Goal: Task Accomplishment & Management: Use online tool/utility

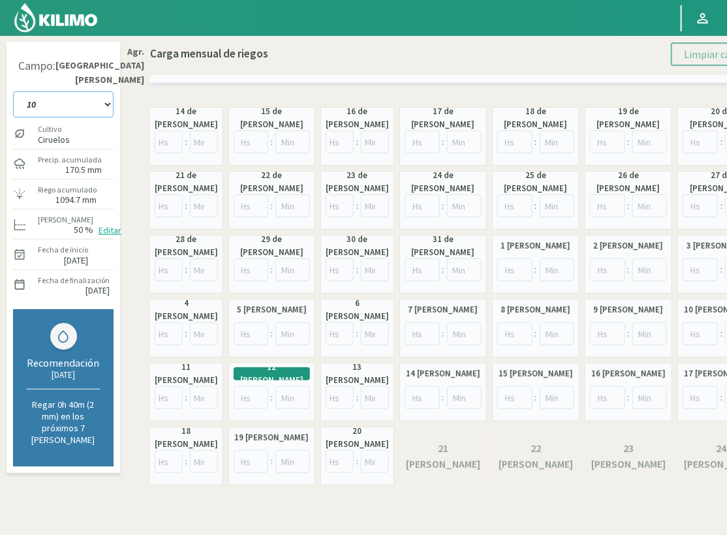
click at [75, 91] on select "10 11 12 13 1A 1B 26 27 E 3A 4 5 6 7 Cerezo 7 Ciruela 8 9 Equipo 1 2005 Sector …" at bounding box center [63, 104] width 100 height 26
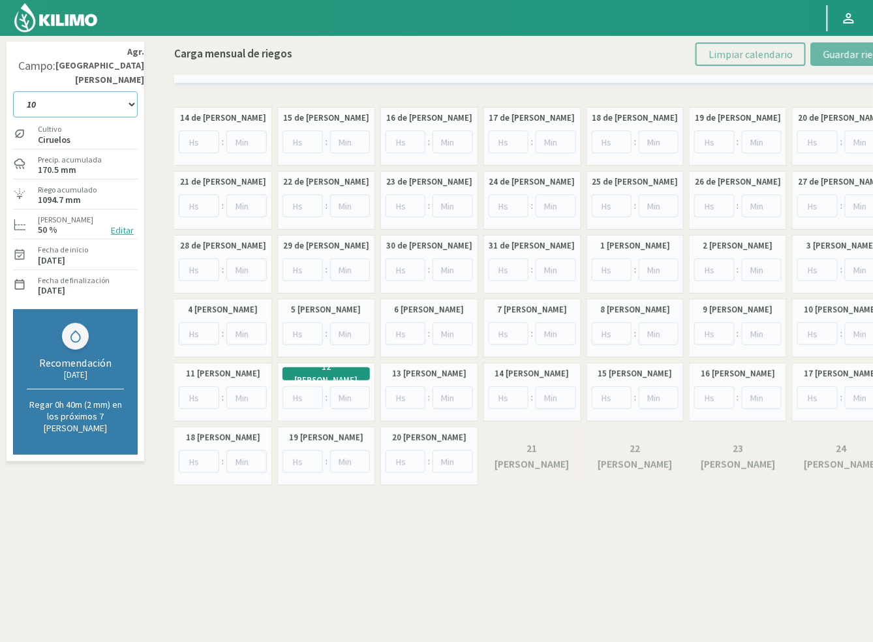
click at [115, 91] on select "10 11 12 13 1A 1B 26 27 E 3A 4 5 6 7 Cerezo 7 Ciruela 8 9 Equipo 1 2005 Sector …" at bounding box center [75, 104] width 125 height 26
drag, startPoint x: 61, startPoint y: 89, endPoint x: 58, endPoint y: 97, distance: 8.5
click at [61, 91] on select "10 11 12 13 1A 1B 26 27 E 3A 4 5 6 7 Cerezo 7 Ciruela 8 9 Equipo 1 2005 Sector …" at bounding box center [75, 104] width 125 height 26
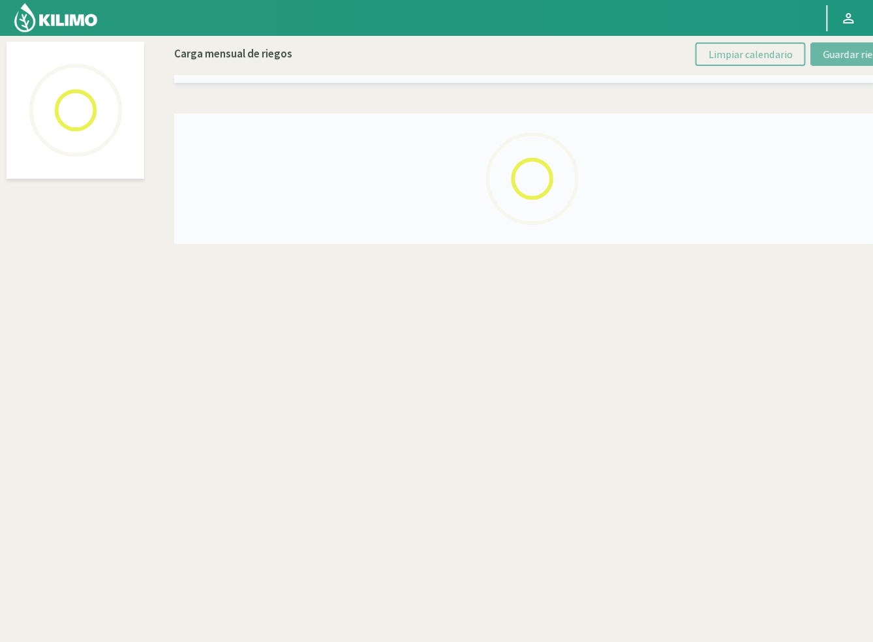
select select "60: Object"
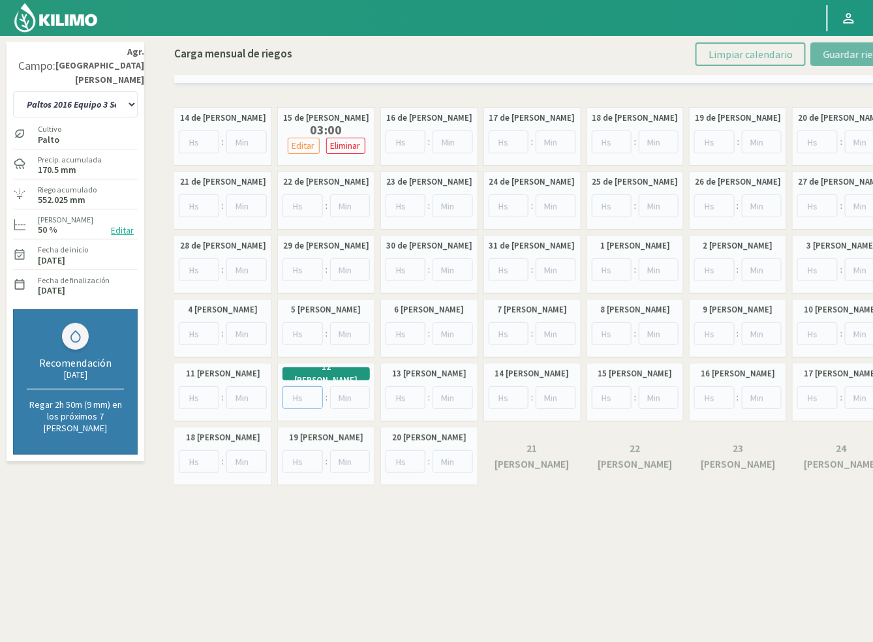
click at [301, 394] on input "number" at bounding box center [303, 397] width 40 height 23
type input "6"
click at [836, 45] on button "Guardar riegos" at bounding box center [856, 53] width 91 height 23
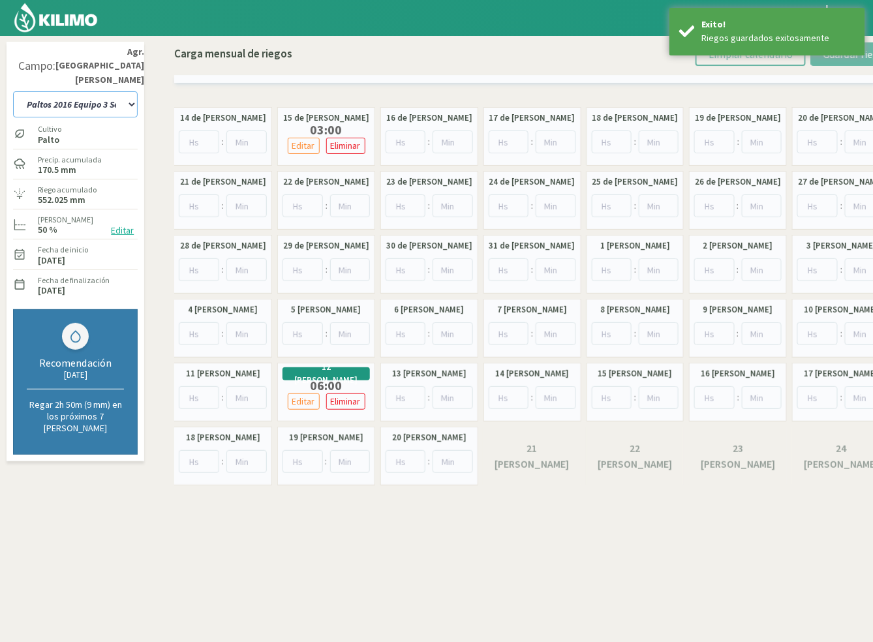
click at [100, 91] on select "10 11 12 13 1A 1B 26 27 E 3A 4 5 6 7 Cerezo 7 Ciruela 8 9 Equipo 1 2005 Sector …" at bounding box center [75, 104] width 125 height 26
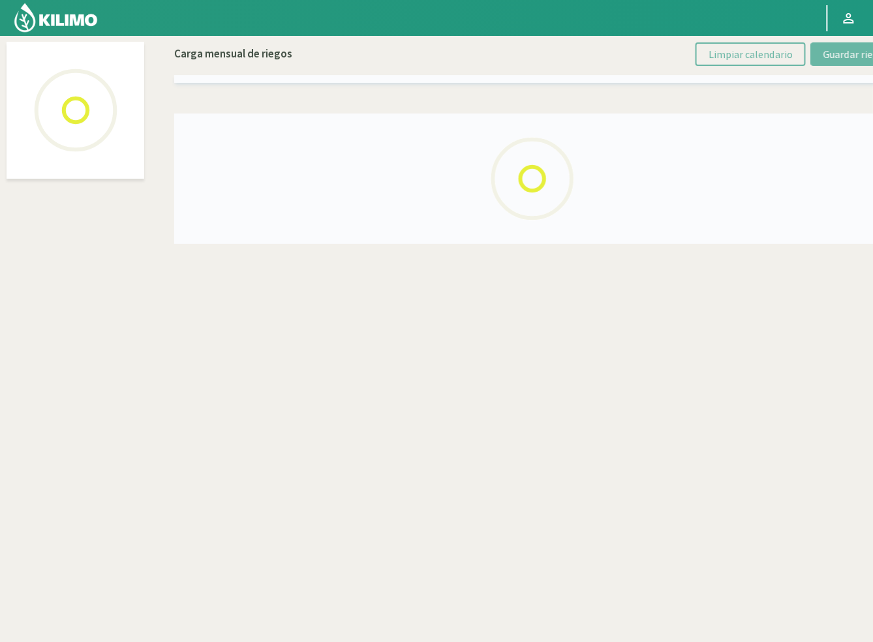
select select "28: Object"
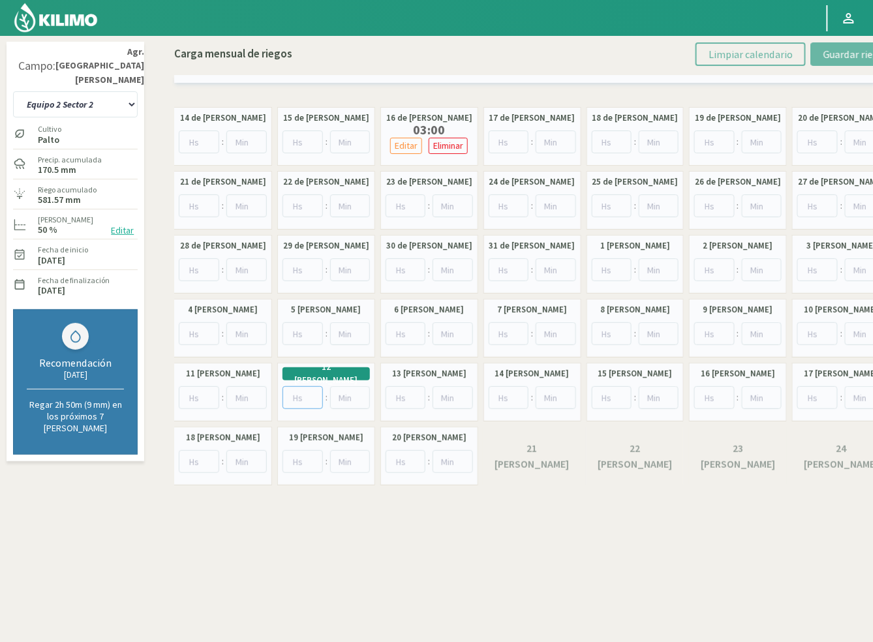
click at [303, 406] on input "number" at bounding box center [303, 397] width 40 height 23
type input "6"
click at [863, 55] on span "Guardar riegos" at bounding box center [856, 54] width 66 height 13
click at [85, 91] on select "10 11 12 13 1A 1B 26 27 E 3A 4 5 6 7 Cerezo 7 Ciruela 8 9 Equipo 1 2005 Sector …" at bounding box center [75, 104] width 125 height 26
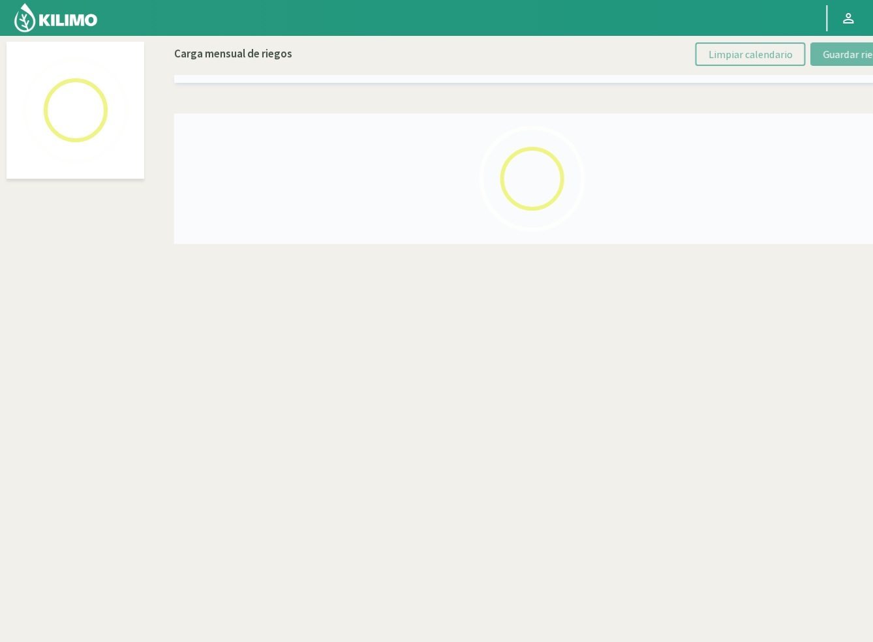
select select "54: Object"
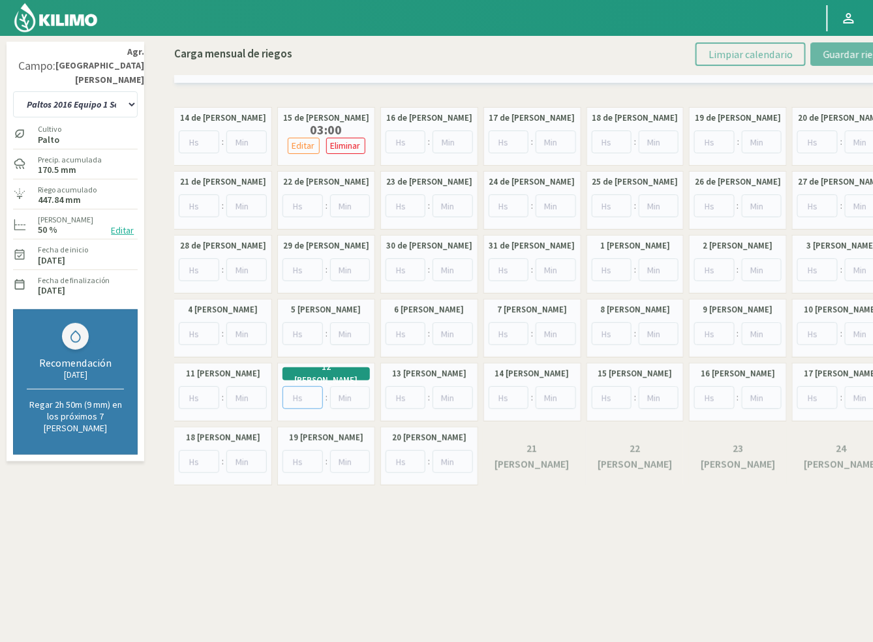
click at [301, 403] on input "number" at bounding box center [303, 397] width 40 height 23
type input "6"
click at [820, 53] on button "Guardar riegos" at bounding box center [856, 53] width 91 height 23
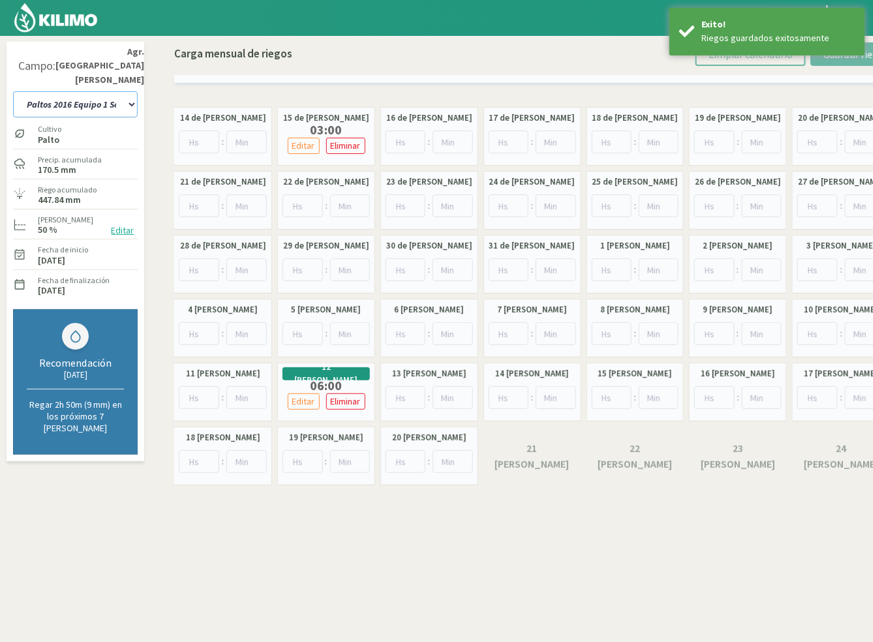
click at [114, 91] on select "10 11 12 13 1A 1B 26 27 E 3A 4 5 6 7 Cerezo 7 Ciruela 8 9 Equipo 1 2005 Sector …" at bounding box center [75, 104] width 125 height 26
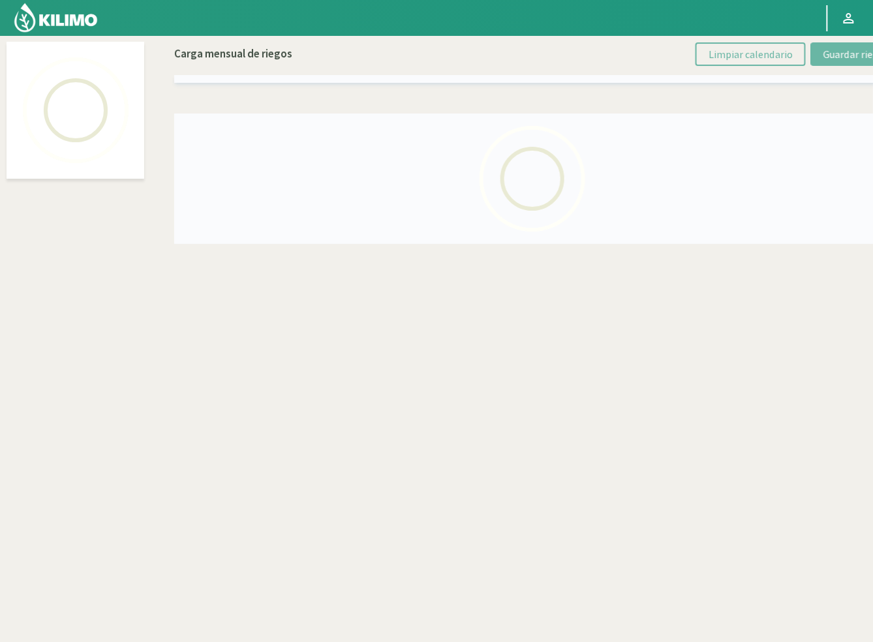
select select "34: Object"
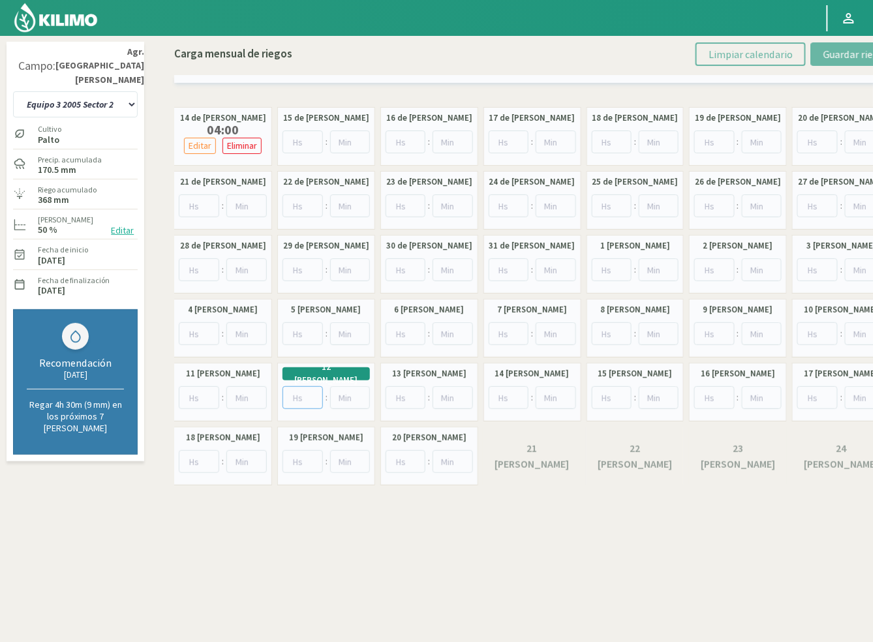
click at [296, 397] on input "number" at bounding box center [303, 397] width 40 height 23
type input "8"
click at [828, 55] on span "Guardar riegos" at bounding box center [856, 54] width 66 height 13
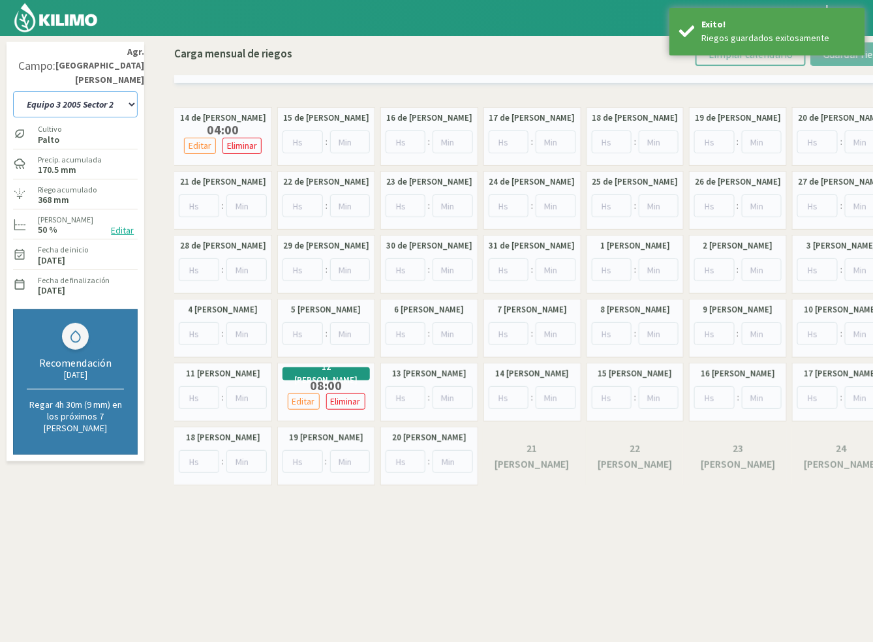
click at [108, 91] on select "10 11 12 13 1A 1B 26 27 E 3A 4 5 6 7 Cerezo 7 Ciruela 8 9 Equipo 1 2005 Sector …" at bounding box center [75, 104] width 125 height 26
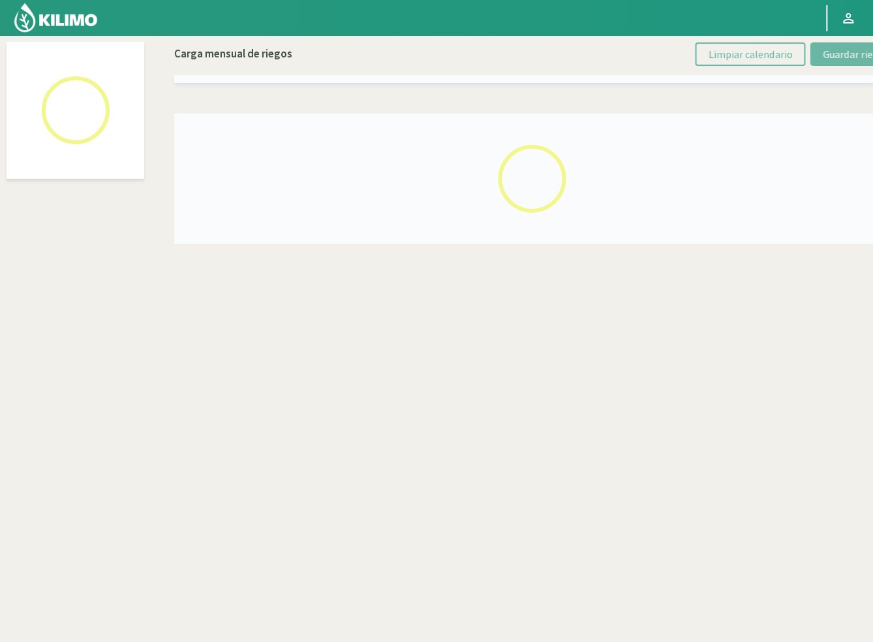
select select "24: Object"
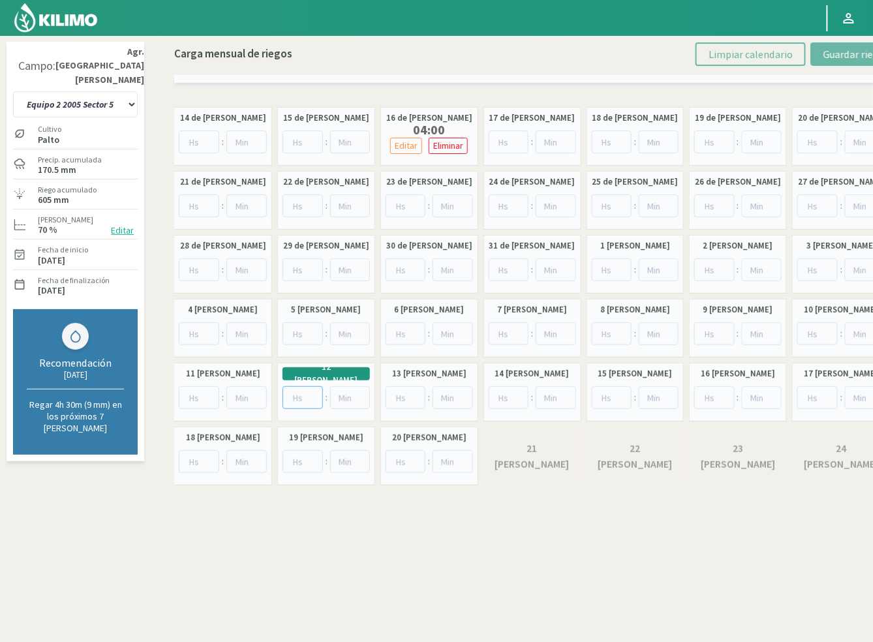
click at [286, 400] on input "number" at bounding box center [303, 397] width 40 height 23
type input "8"
click at [828, 57] on span "Guardar riegos" at bounding box center [856, 54] width 66 height 13
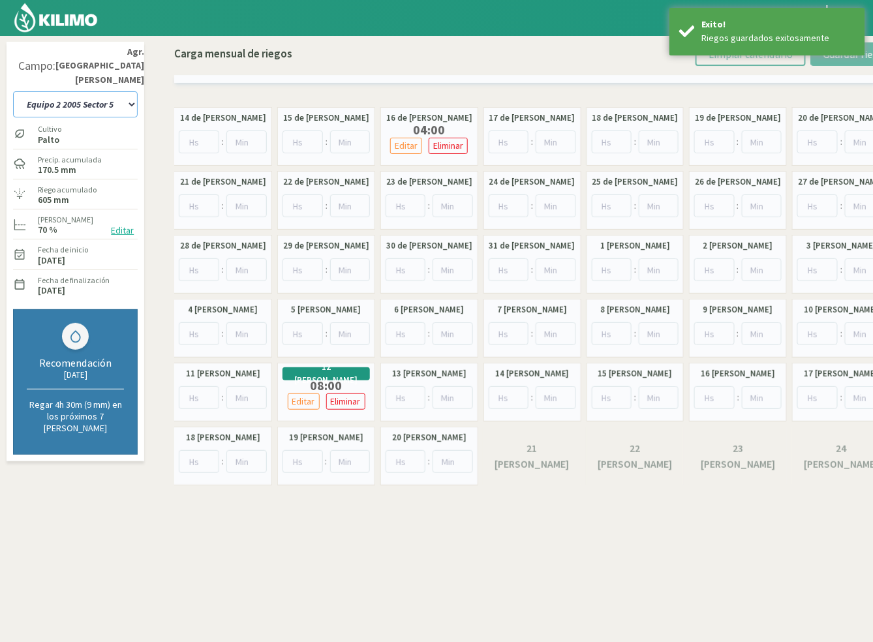
click at [87, 91] on select "10 11 12 13 1A 1B 26 27 E 3A 4 5 6 7 Cerezo 7 Ciruela 8 9 Equipo 1 2005 Sector …" at bounding box center [75, 104] width 125 height 26
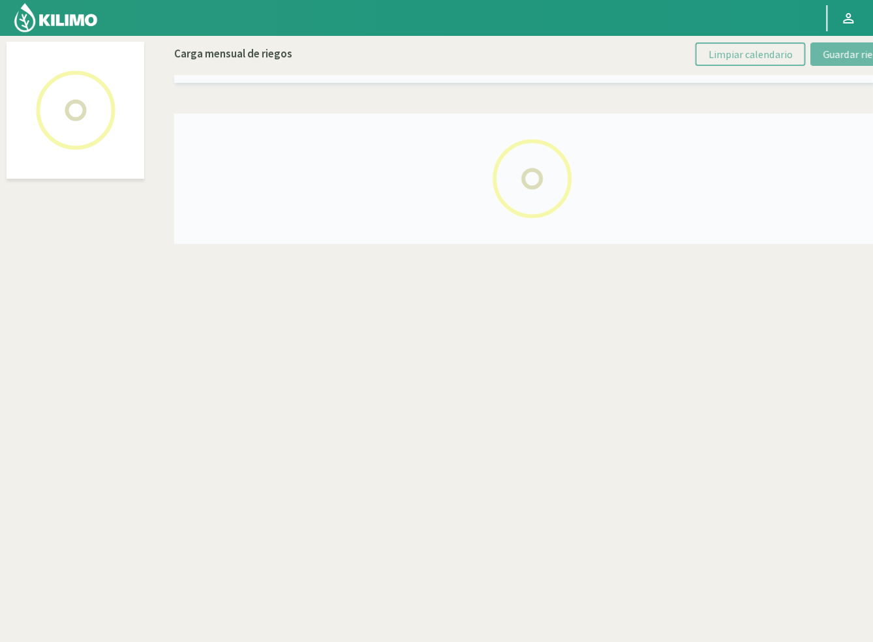
select select "18: Object"
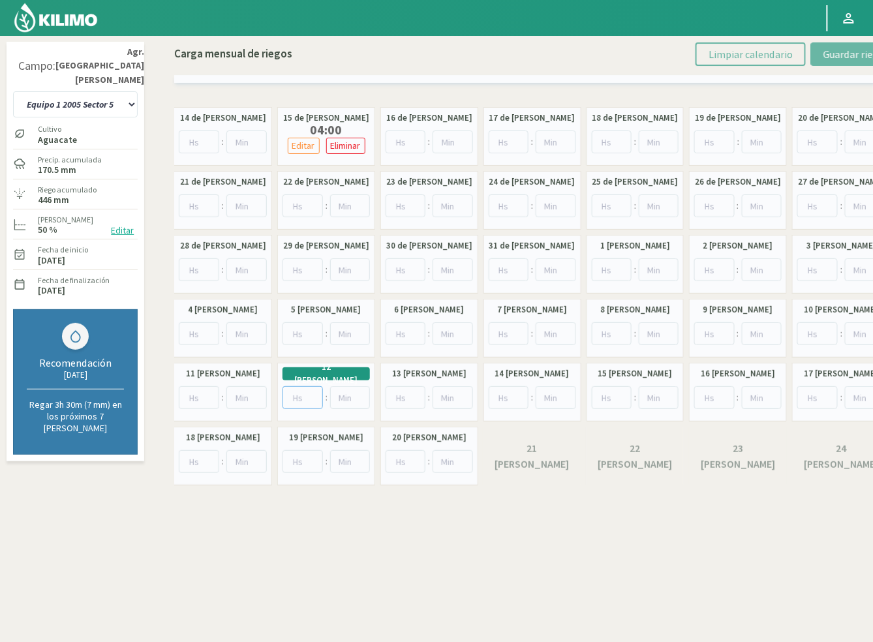
click at [303, 398] on input "number" at bounding box center [303, 397] width 40 height 23
type input "8"
click at [831, 43] on button "Guardar riegos" at bounding box center [856, 53] width 91 height 23
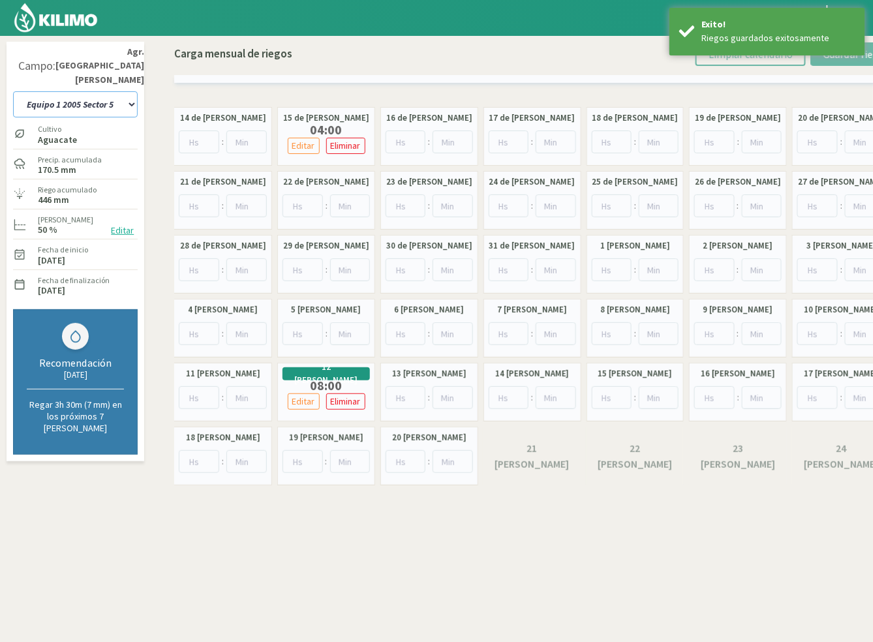
click at [98, 92] on select "10 11 12 13 1A 1B 26 27 E 3A 4 5 6 7 Cerezo 7 Ciruela 8 9 Equipo 1 2005 Sector …" at bounding box center [75, 104] width 125 height 26
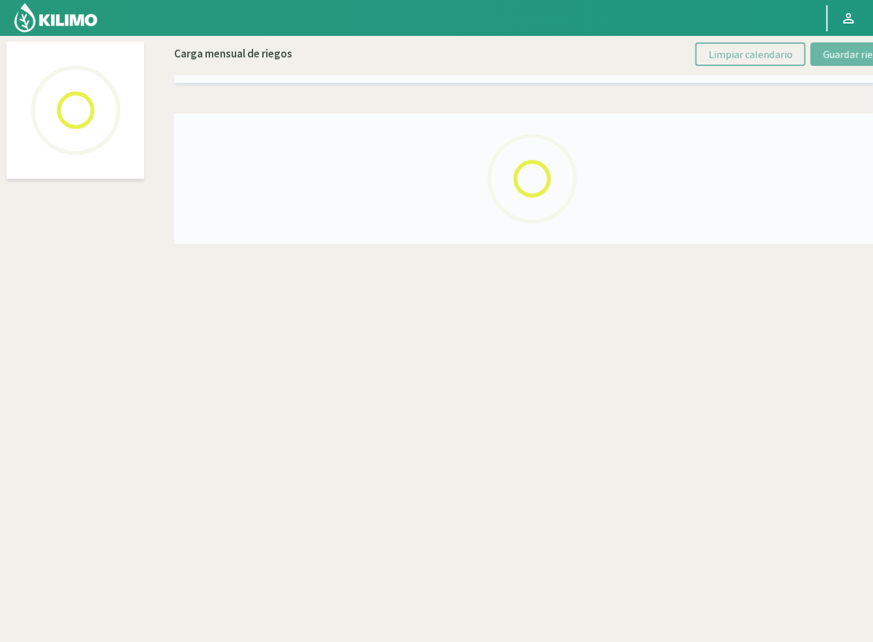
select select "51: Object"
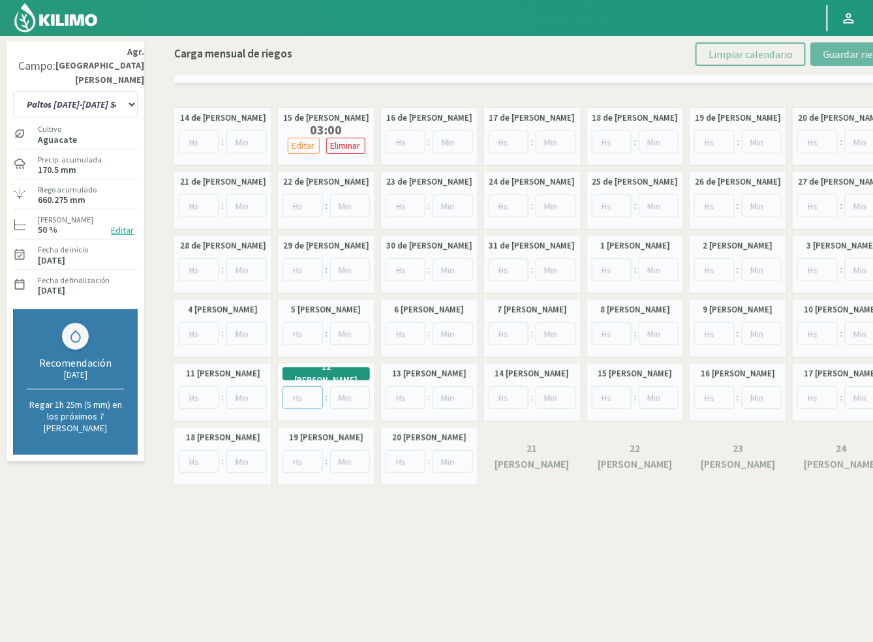
click at [298, 400] on input "number" at bounding box center [303, 397] width 40 height 23
type input "8"
click at [834, 51] on span "Guardar riegos" at bounding box center [856, 54] width 66 height 13
click at [97, 94] on select "10 11 12 13 1A 1B 26 27 E 3A 4 5 6 7 Cerezo 7 Ciruela 8 9 Equipo 1 2005 Sector …" at bounding box center [75, 104] width 125 height 26
drag, startPoint x: 97, startPoint y: 93, endPoint x: 272, endPoint y: 40, distance: 182.7
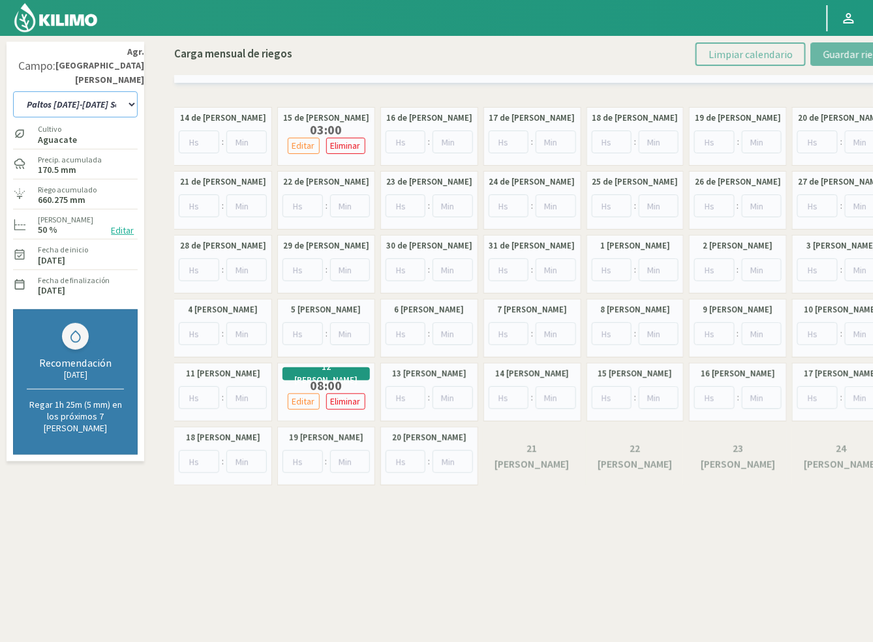
click at [97, 93] on select "10 11 12 13 1A 1B 26 27 E 3A 4 5 6 7 Cerezo 7 Ciruela 8 9 Equipo 1 2005 Sector …" at bounding box center [75, 104] width 125 height 26
